Goal: Information Seeking & Learning: Learn about a topic

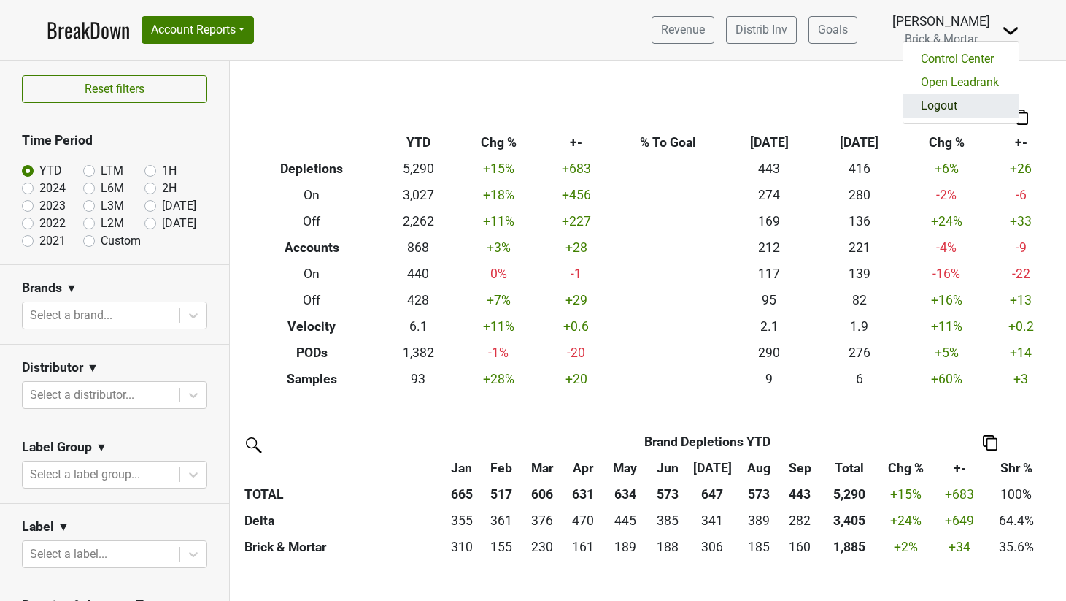
click at [950, 113] on link "Logout" at bounding box center [961, 105] width 115 height 23
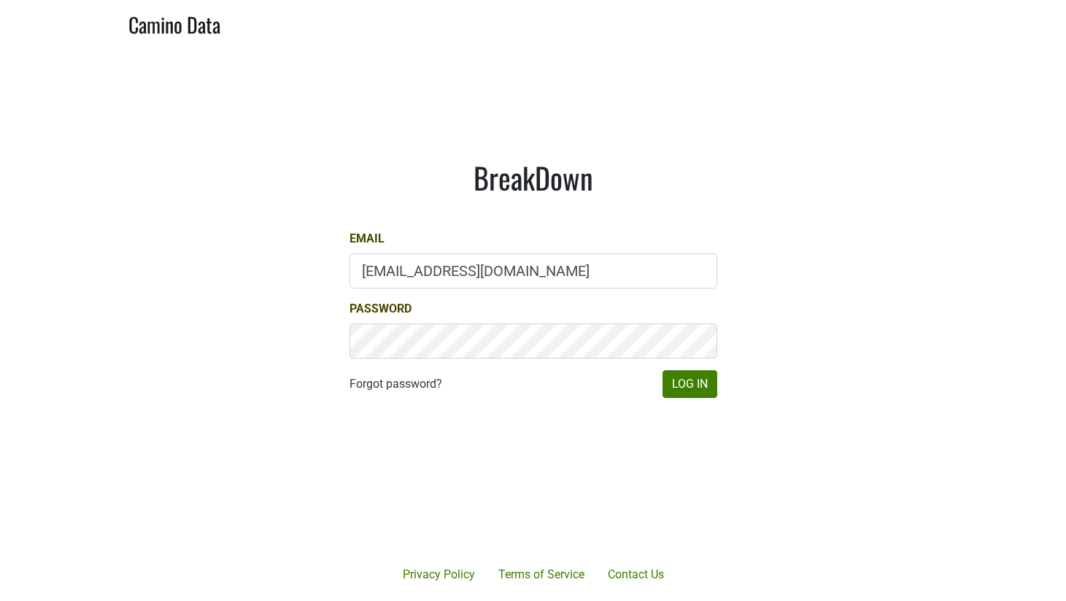
type input "[PERSON_NAME][EMAIL_ADDRESS][DOMAIN_NAME]"
click at [691, 379] on button "Log In" at bounding box center [690, 384] width 55 height 28
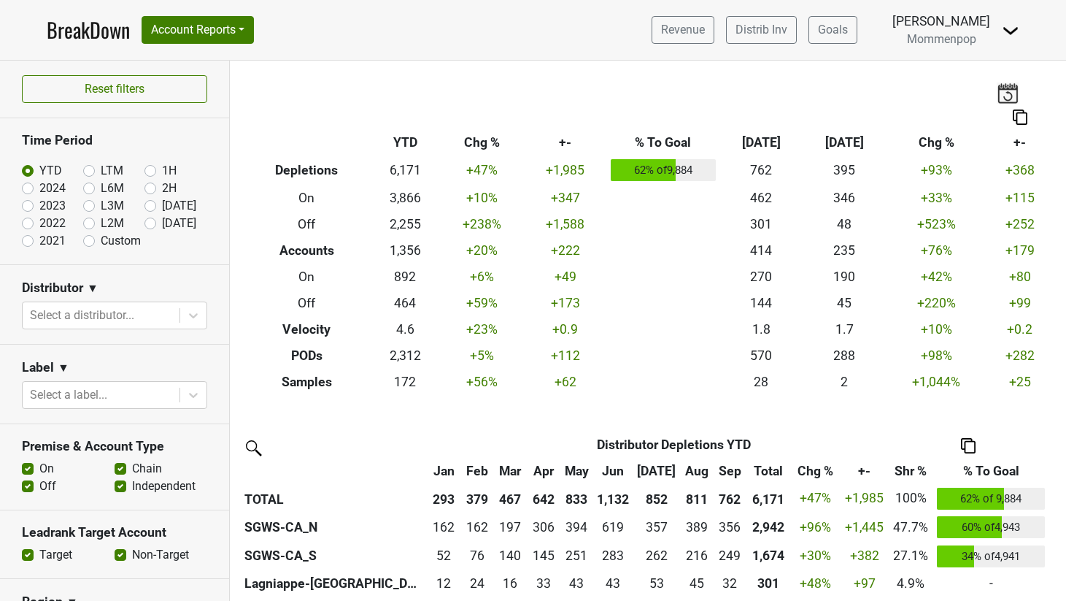
scroll to position [291, 0]
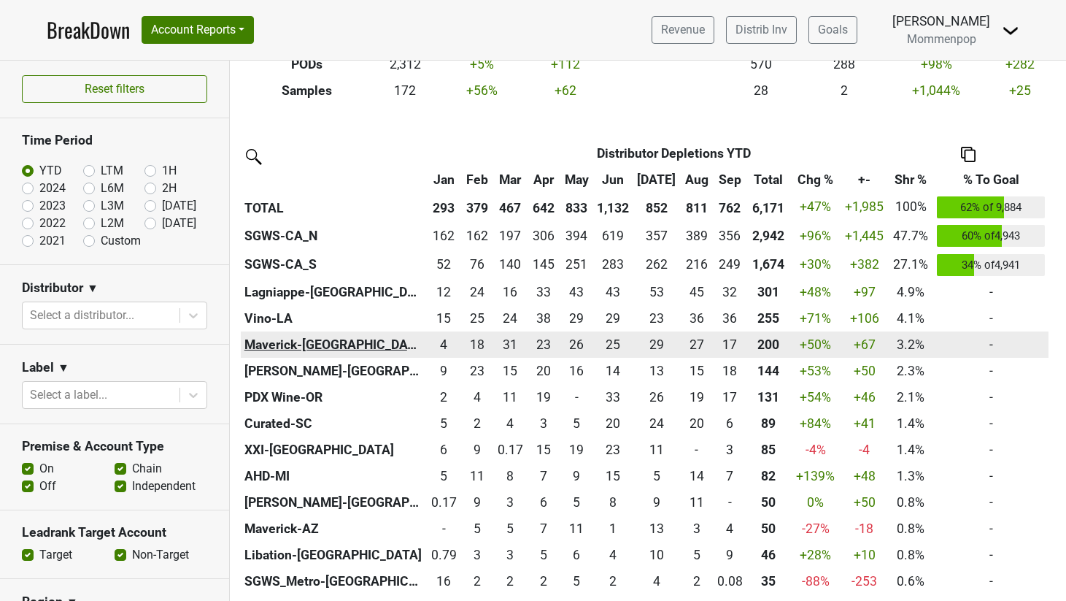
click at [291, 350] on th "Maverick-[GEOGRAPHIC_DATA]" at bounding box center [334, 344] width 186 height 26
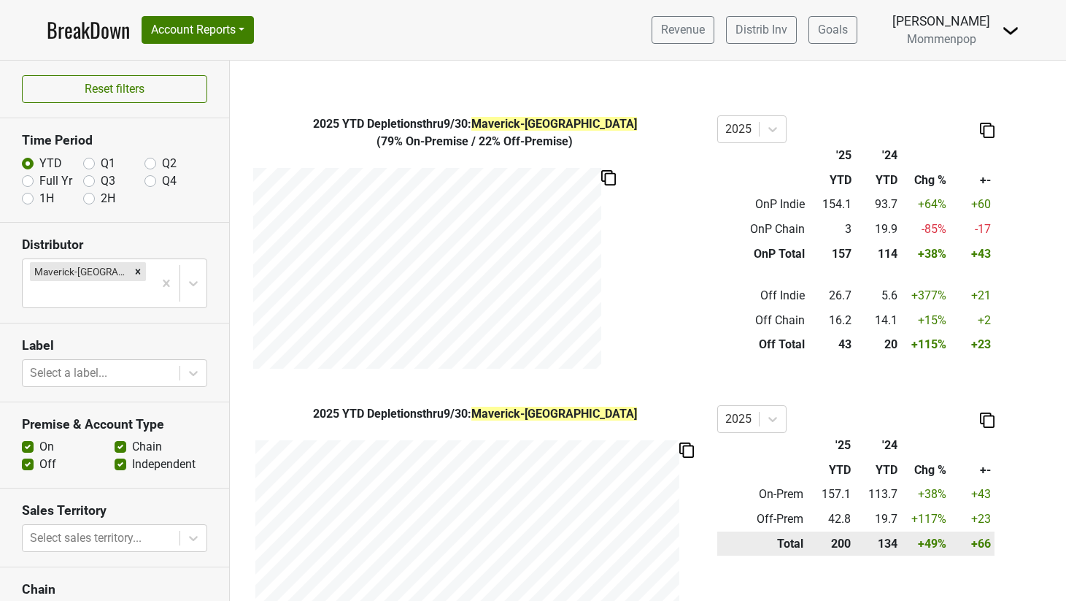
scroll to position [142, 0]
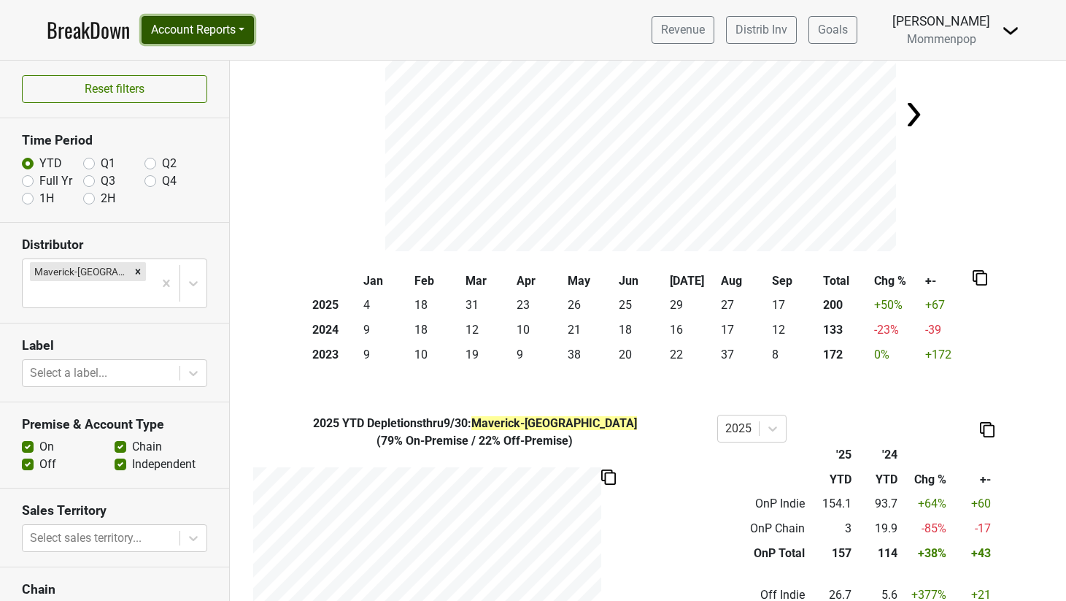
click at [196, 37] on button "Account Reports" at bounding box center [198, 30] width 112 height 28
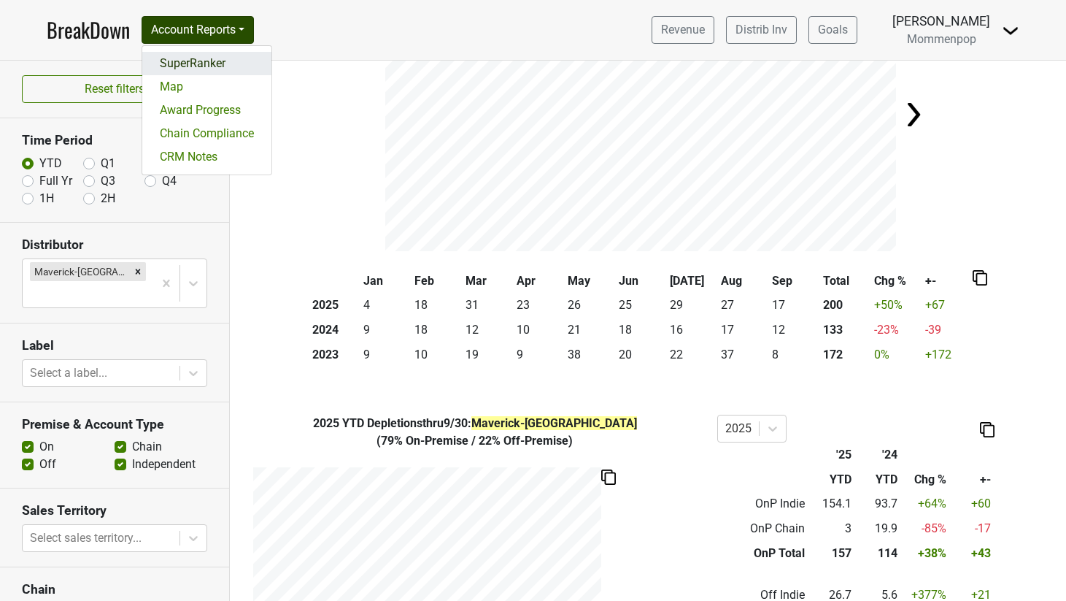
click at [193, 64] on link "SuperRanker" at bounding box center [206, 63] width 129 height 23
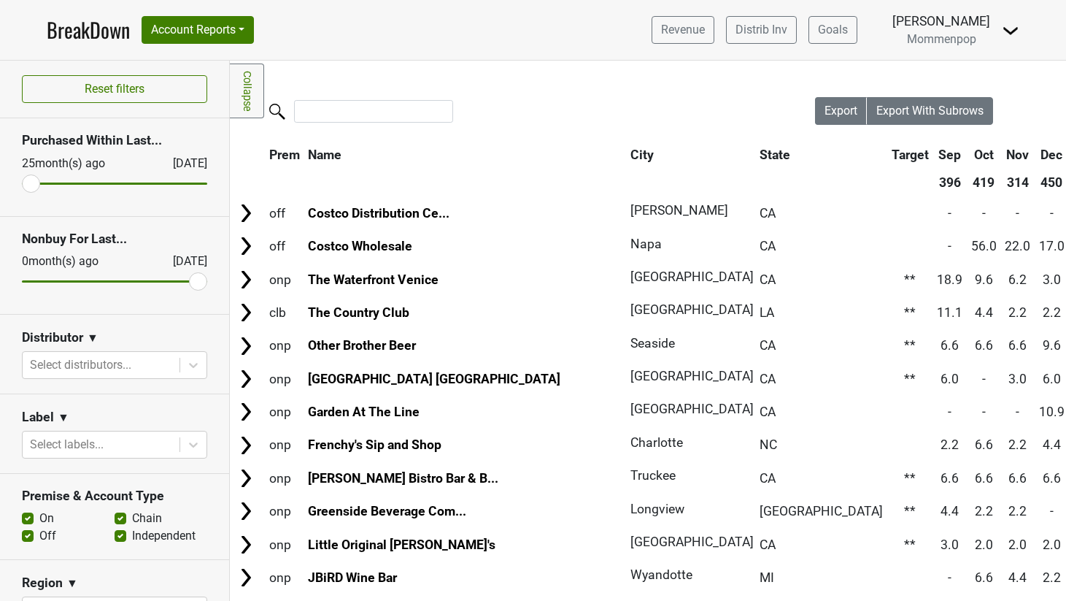
click at [186, 361] on icon at bounding box center [193, 365] width 15 height 15
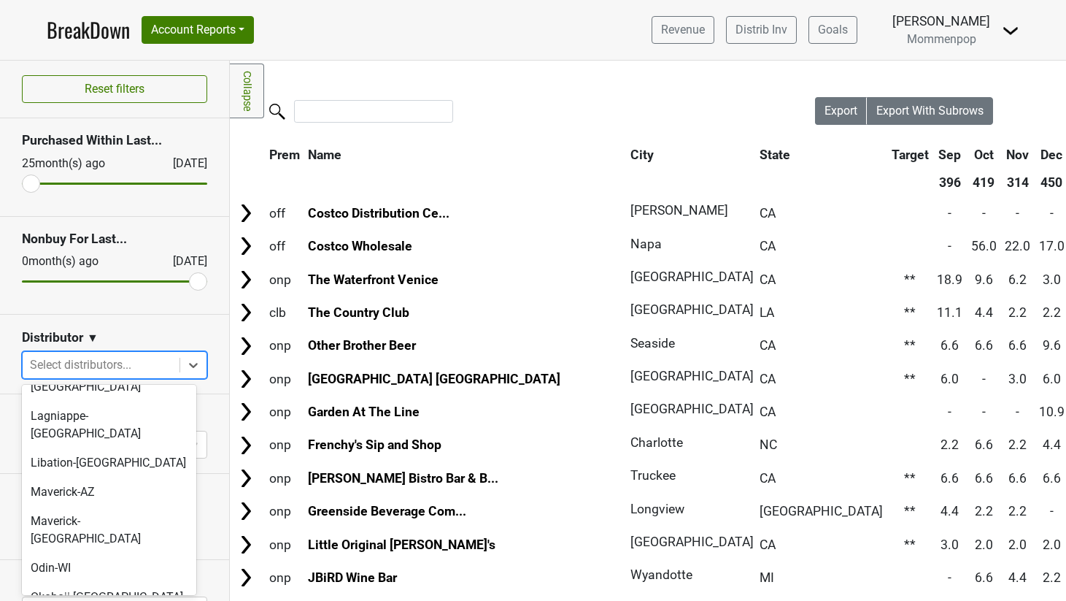
scroll to position [242, 0]
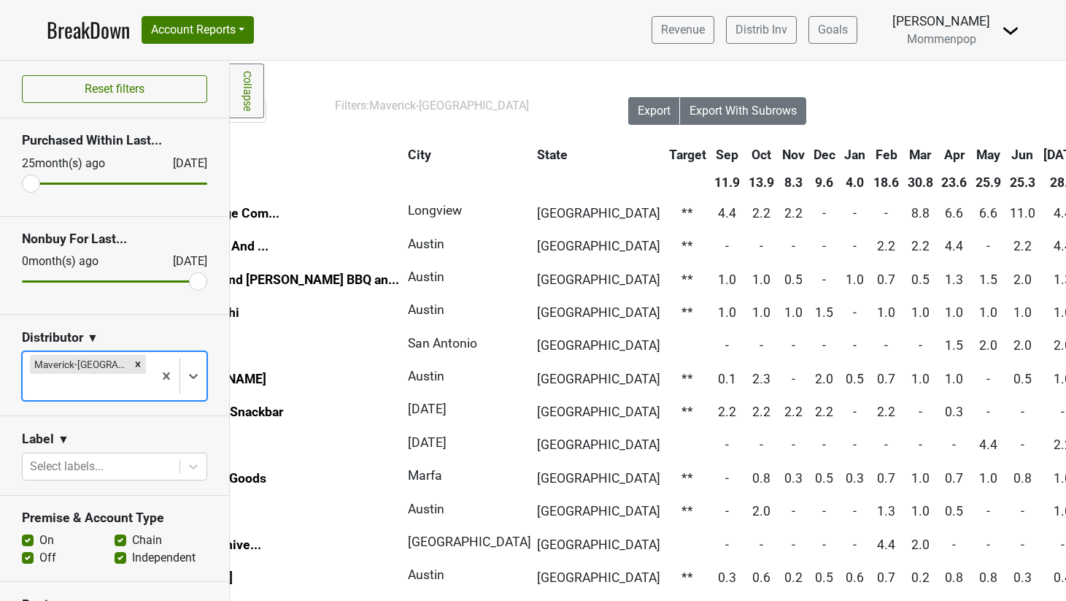
scroll to position [0, 280]
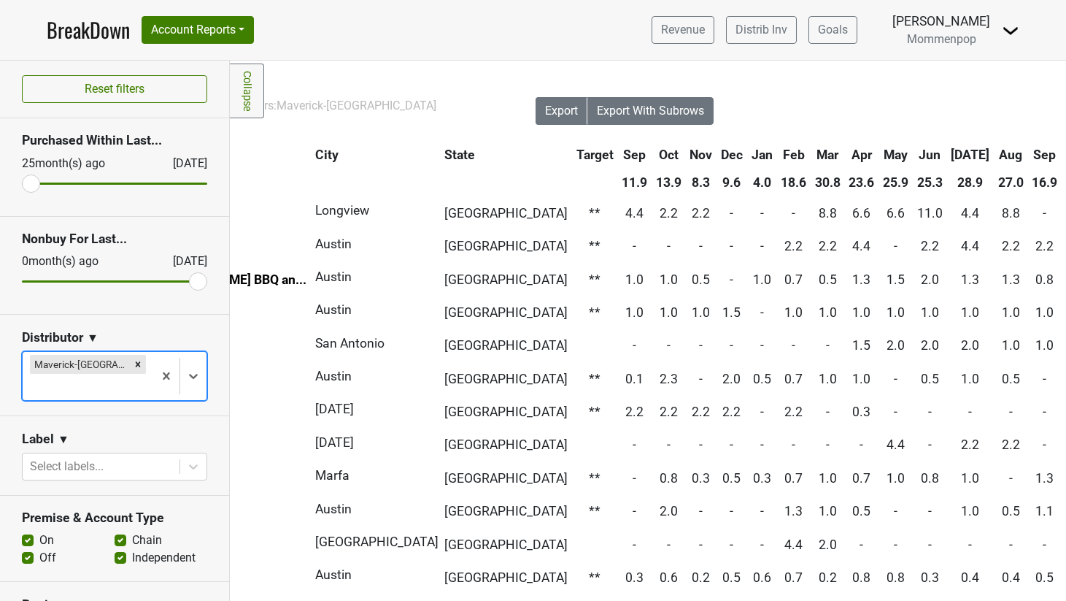
click at [1063, 155] on th "Oct" at bounding box center [1076, 155] width 27 height 26
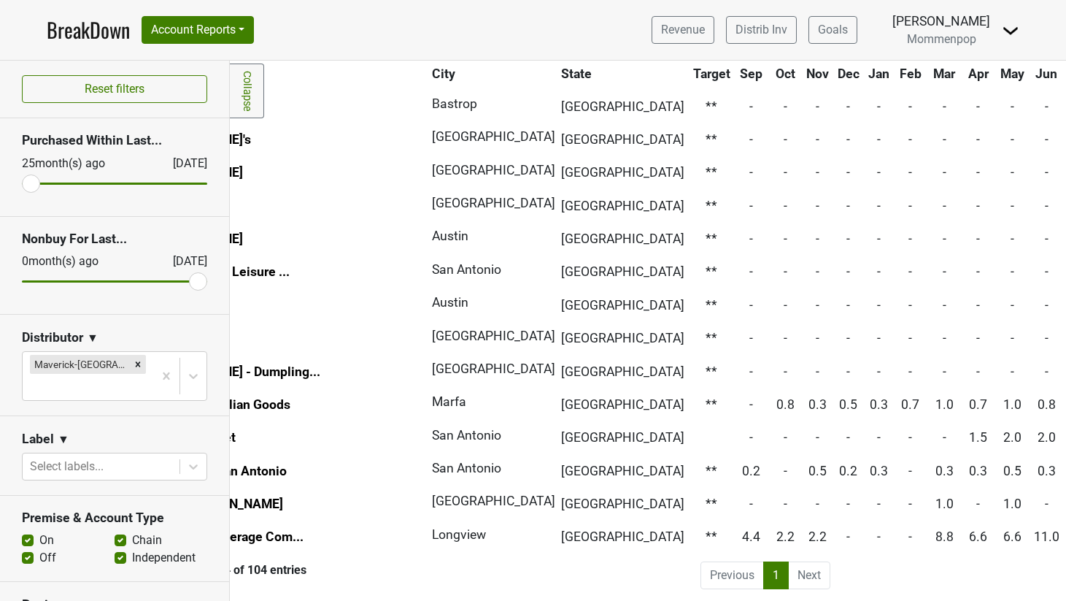
scroll to position [3100, 164]
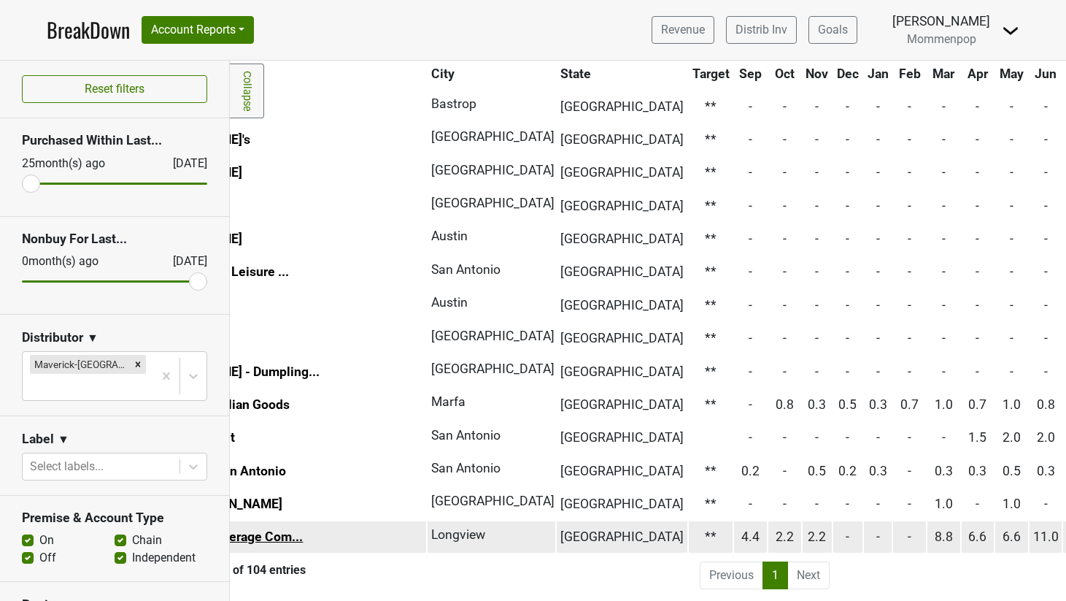
click at [275, 529] on link "Greenside Beverage Com..." at bounding box center [224, 536] width 158 height 15
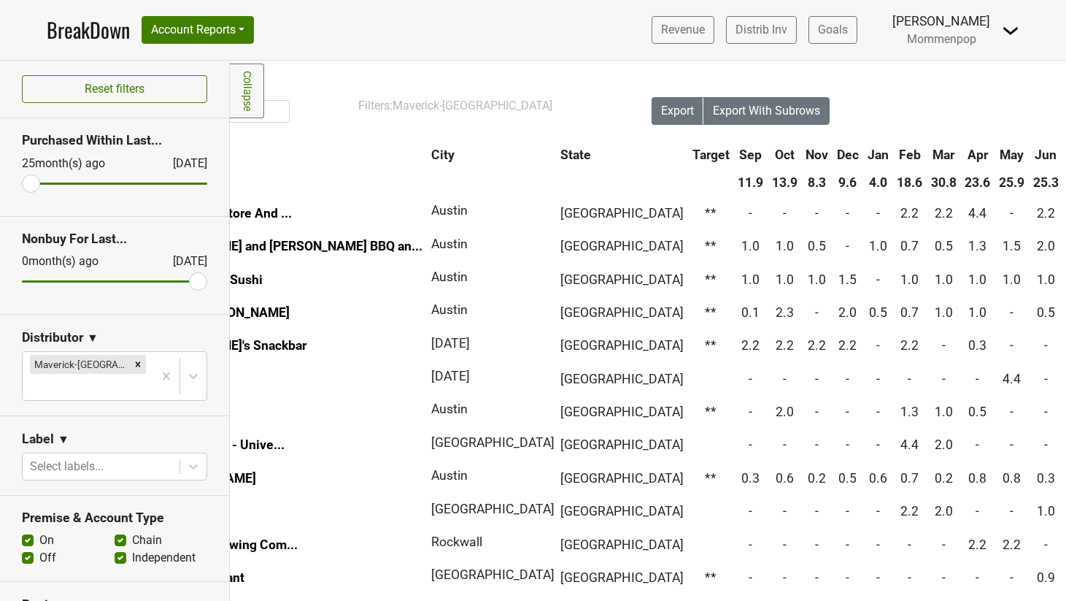
scroll to position [0, 0]
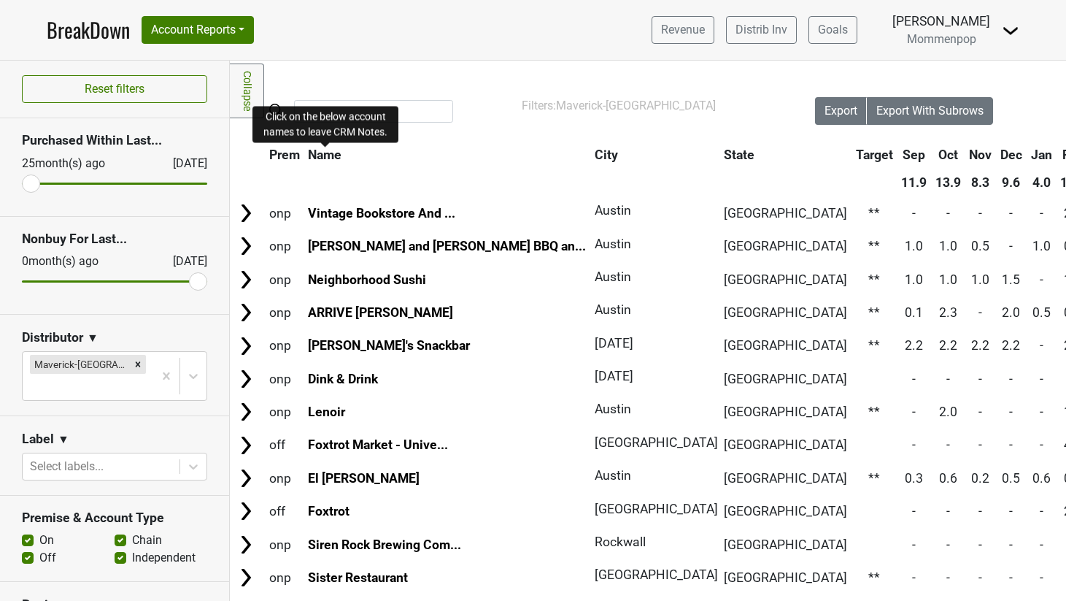
click at [315, 157] on span "Name" at bounding box center [325, 154] width 34 height 15
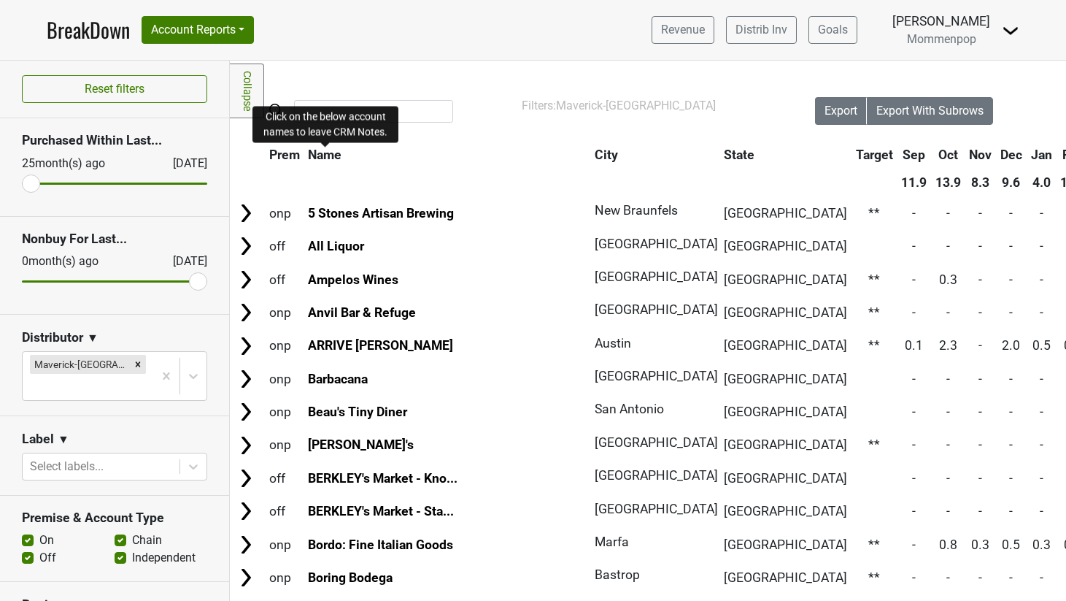
click at [327, 156] on span "Name" at bounding box center [325, 154] width 34 height 15
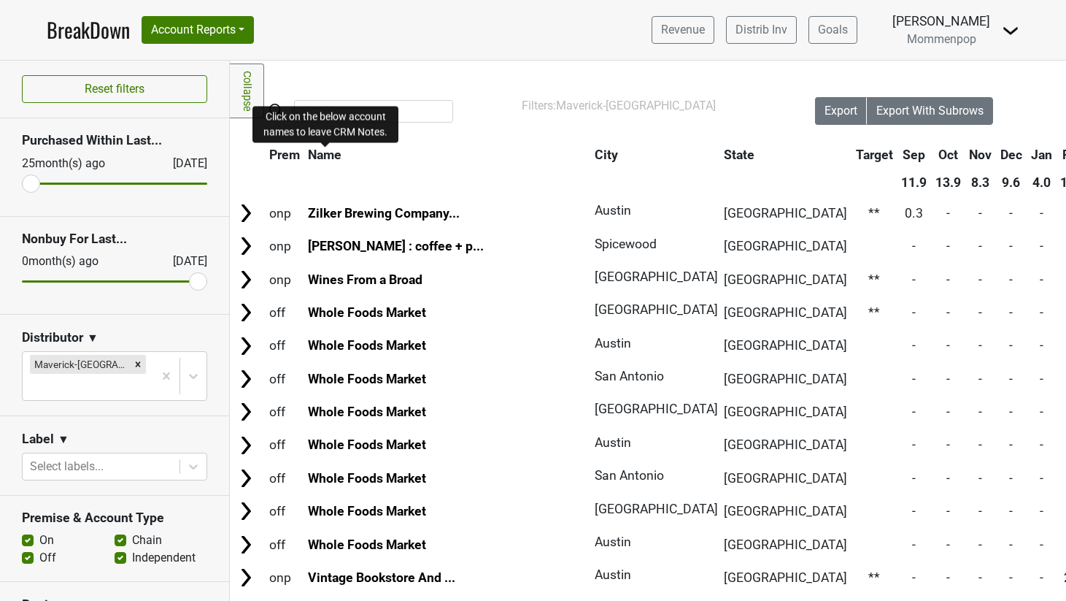
click at [331, 161] on span "Name" at bounding box center [325, 154] width 34 height 15
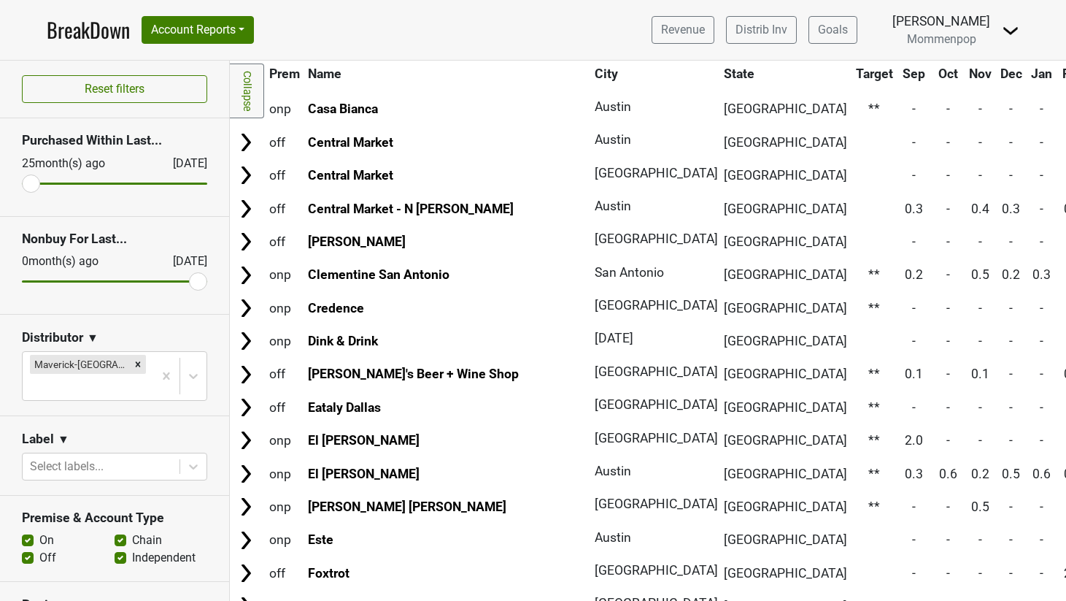
scroll to position [598, 0]
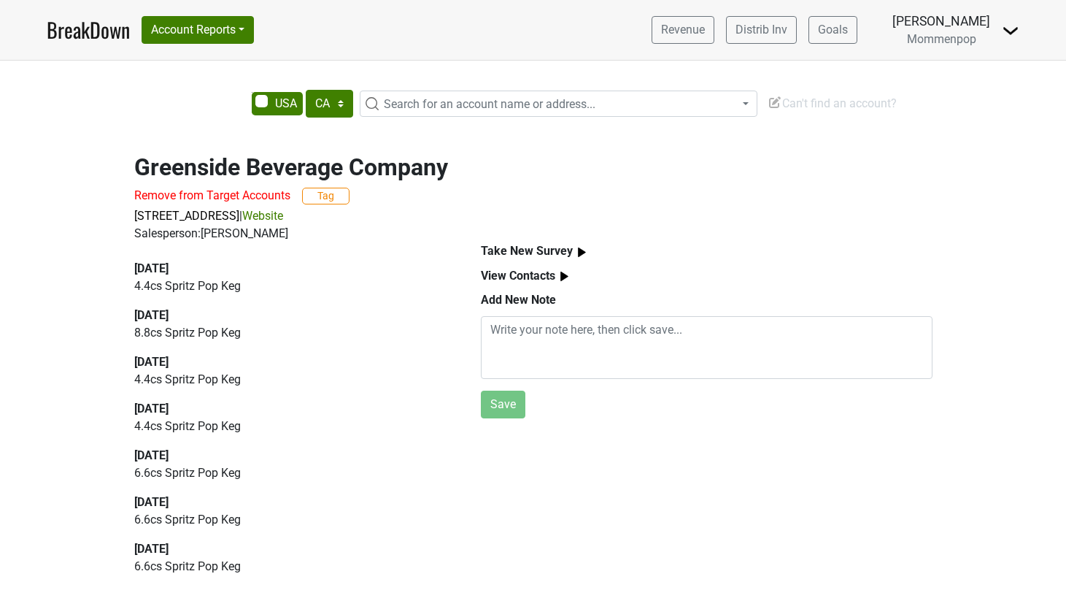
select select "CA"
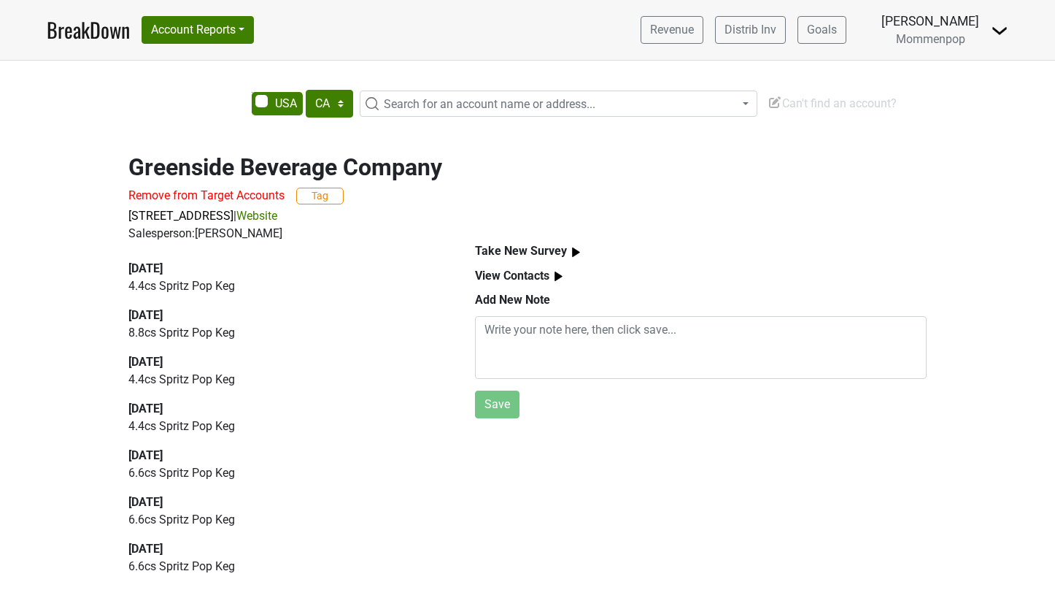
scroll to position [622, 0]
